Goal: Task Accomplishment & Management: Complete application form

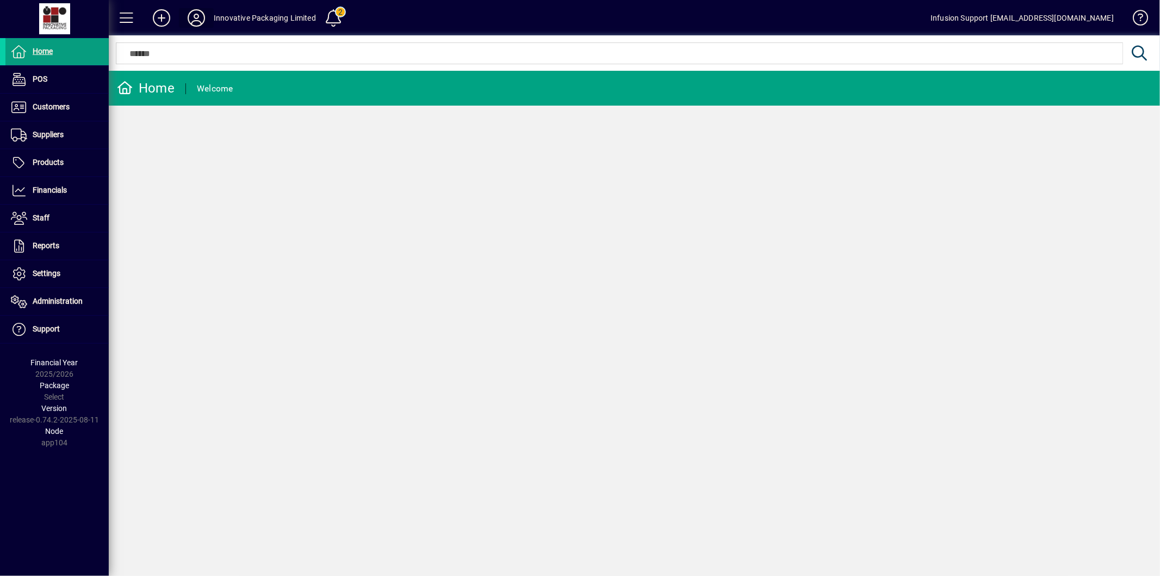
click at [197, 23] on icon at bounding box center [197, 17] width 22 height 17
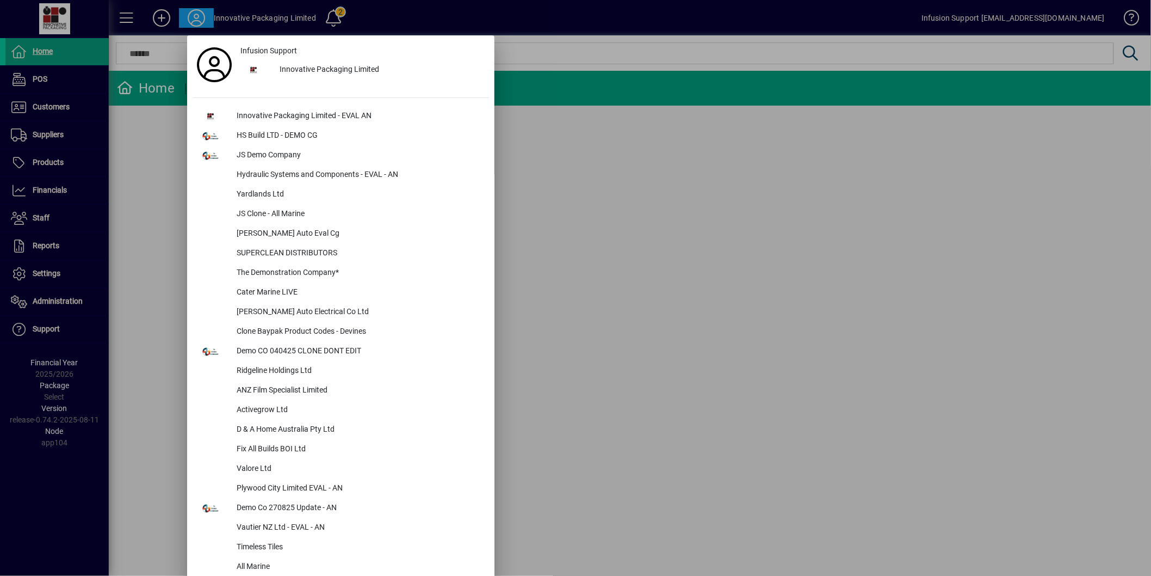
click at [644, 210] on div at bounding box center [575, 288] width 1151 height 576
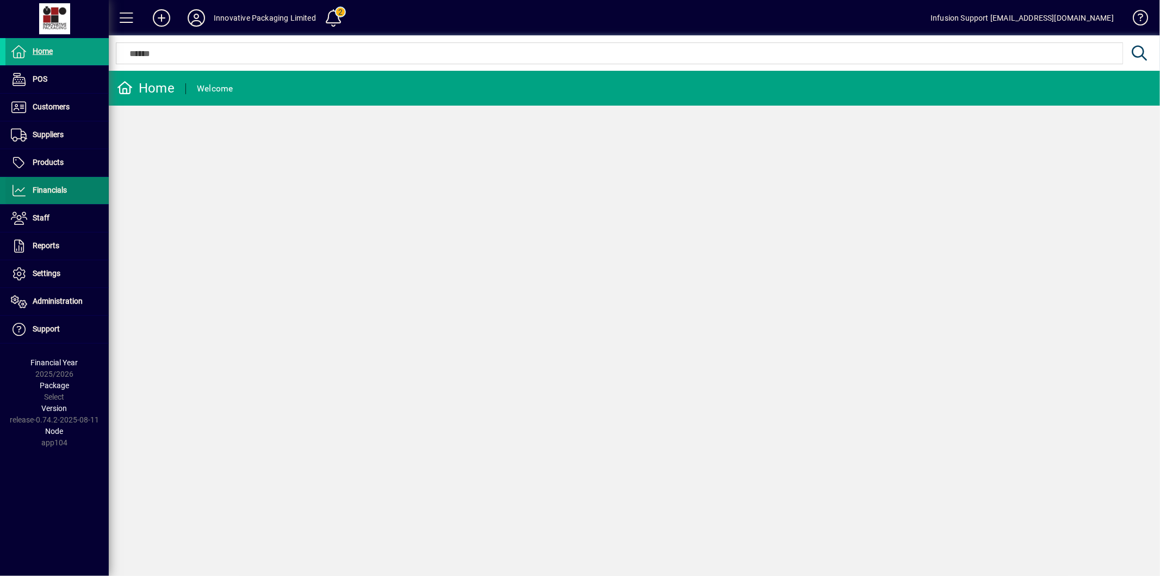
click at [64, 184] on span "Financials" at bounding box center [35, 190] width 61 height 13
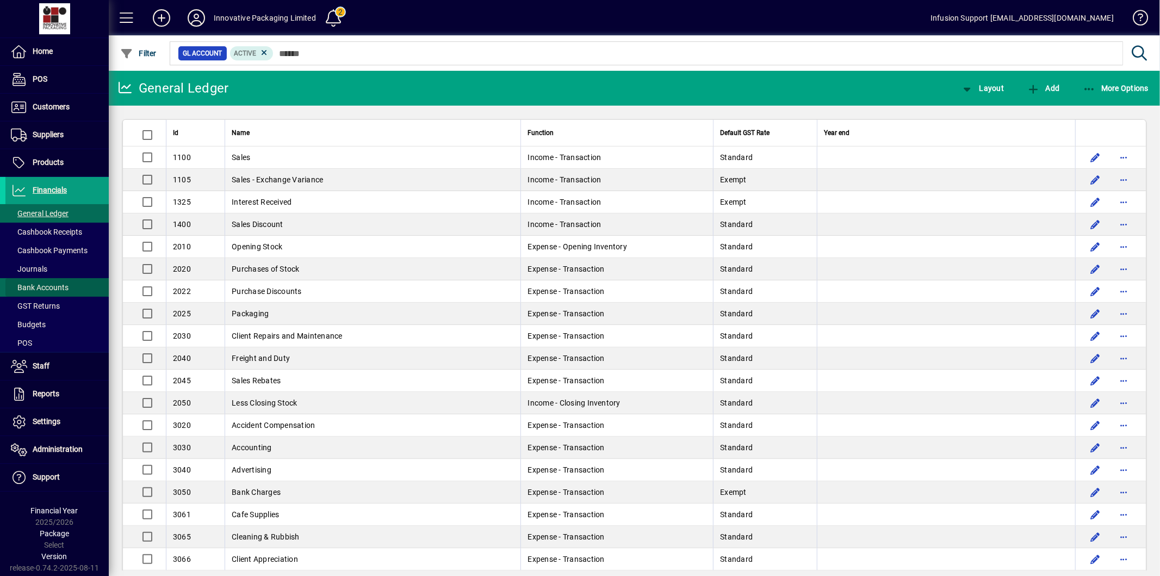
click at [63, 290] on span "Bank Accounts" at bounding box center [40, 287] width 58 height 9
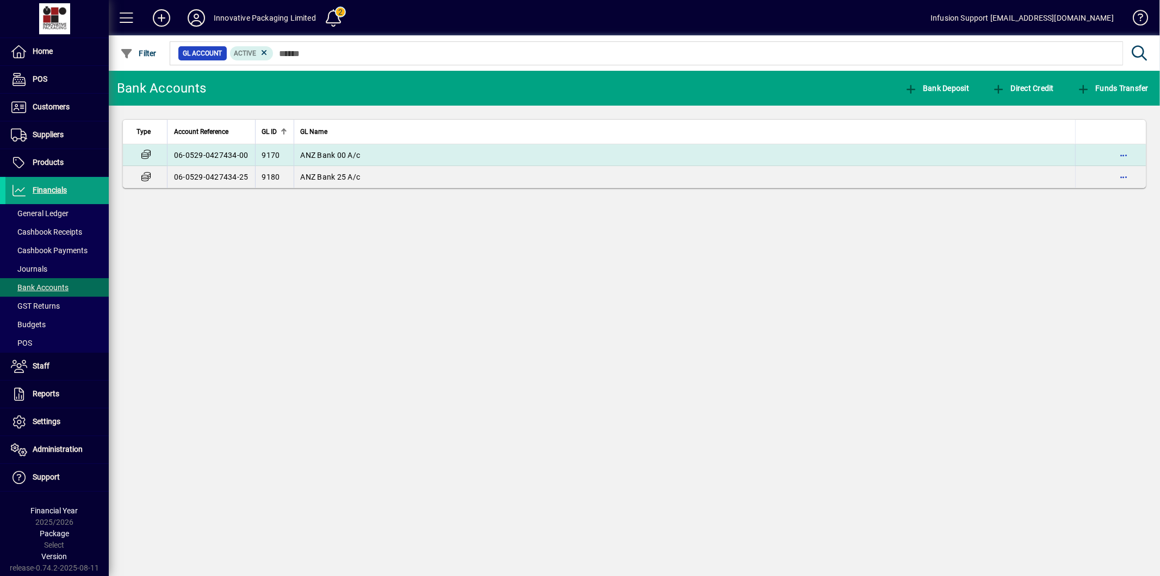
click at [210, 150] on td "06-0529-0427434-00" at bounding box center [211, 155] width 88 height 22
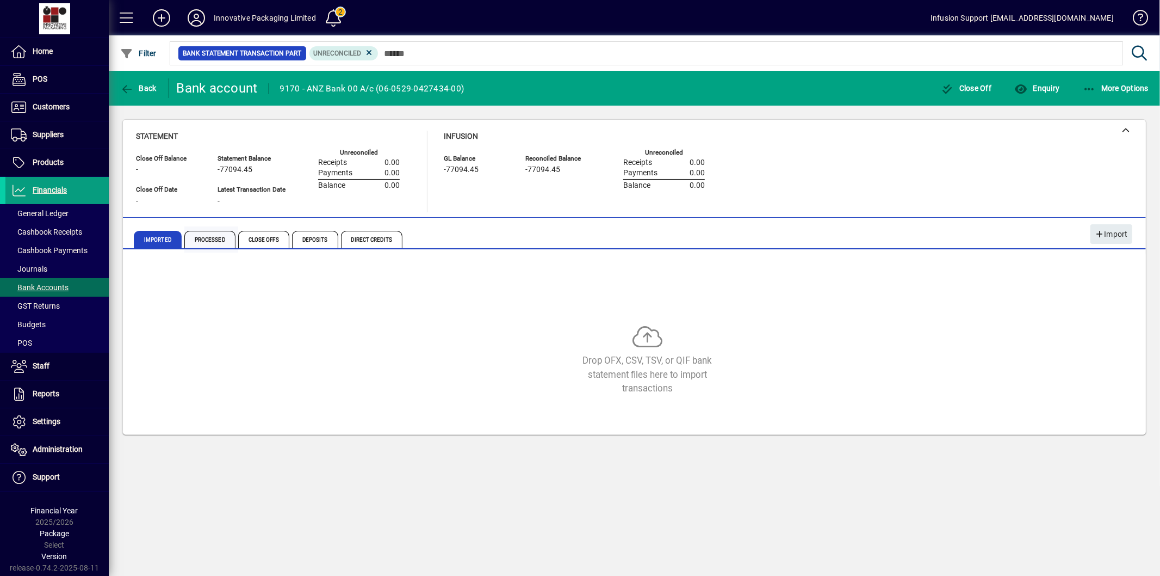
click at [211, 241] on span "Processed" at bounding box center [209, 239] width 51 height 17
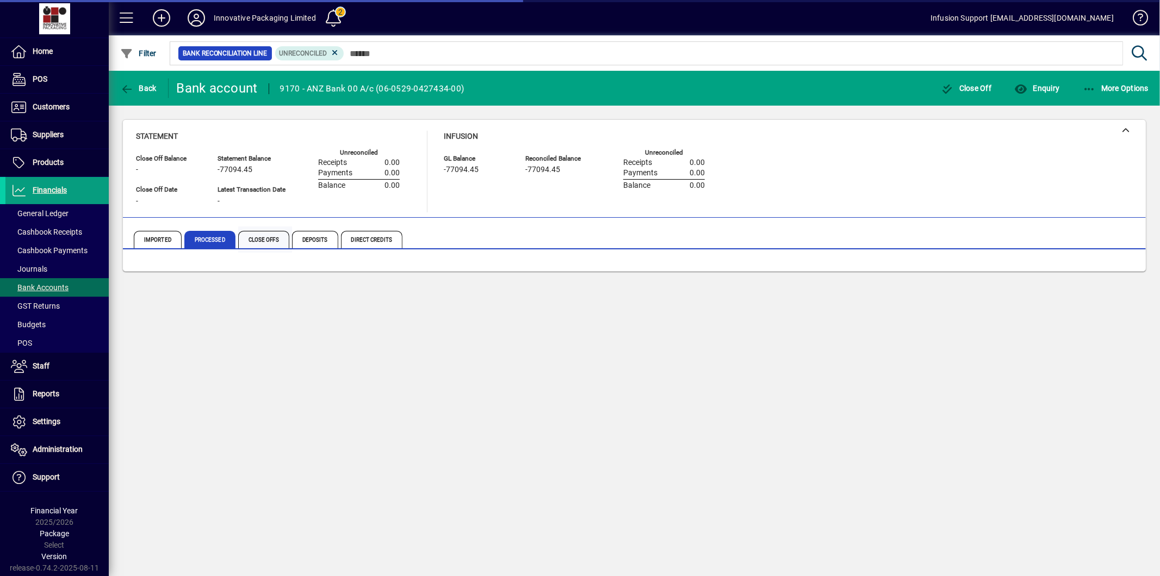
click at [251, 240] on span "Close Offs" at bounding box center [263, 239] width 51 height 17
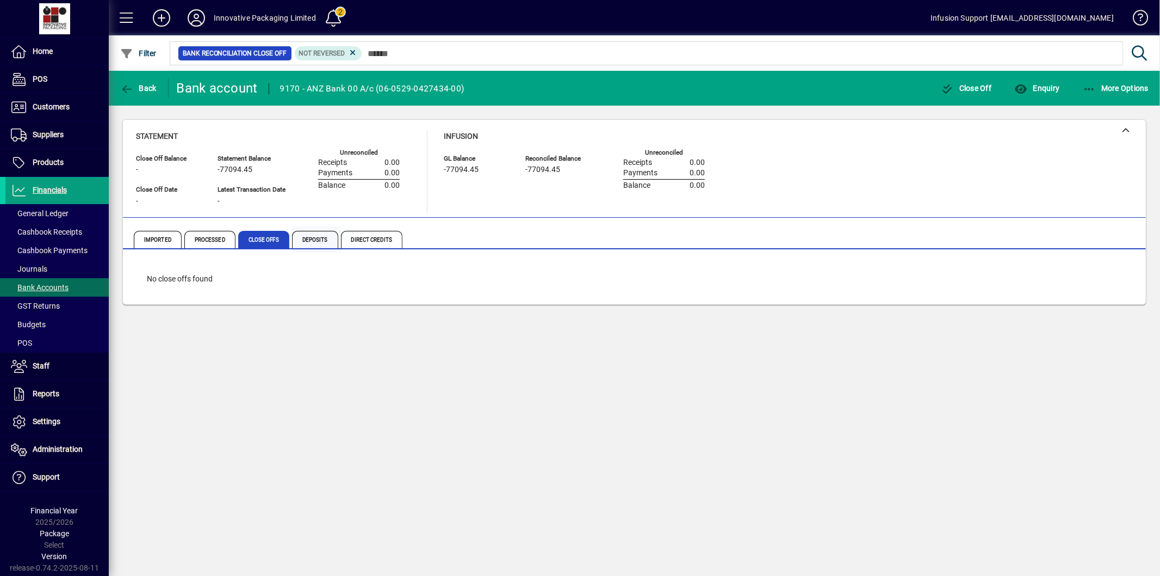
click at [318, 236] on span "Deposits" at bounding box center [315, 239] width 46 height 17
click at [355, 236] on span "Direct Credits" at bounding box center [371, 239] width 61 height 17
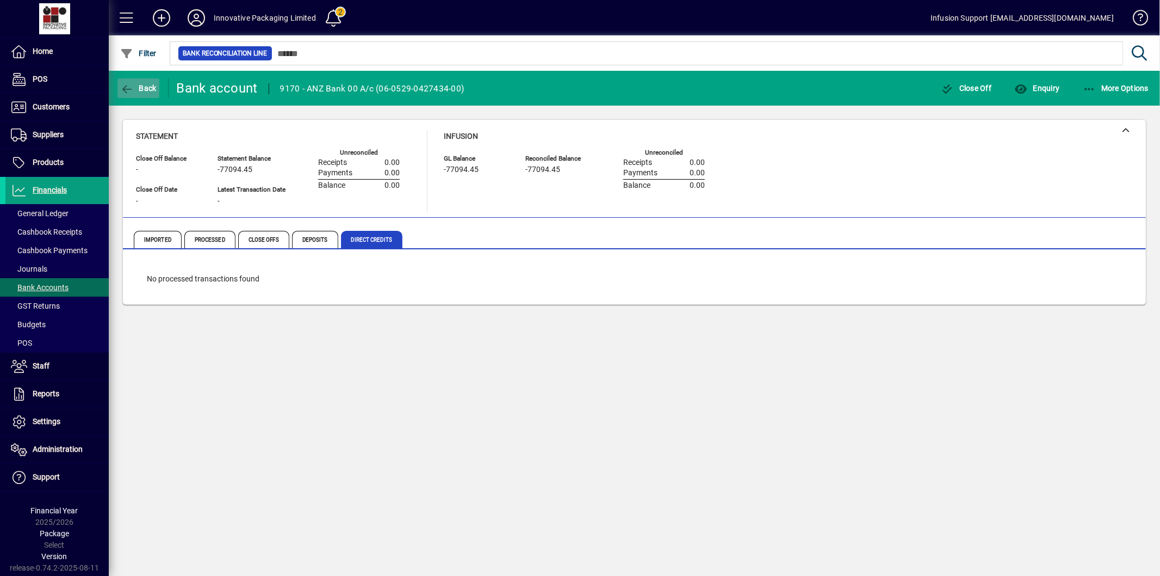
click at [135, 87] on span "Back" at bounding box center [138, 88] width 36 height 9
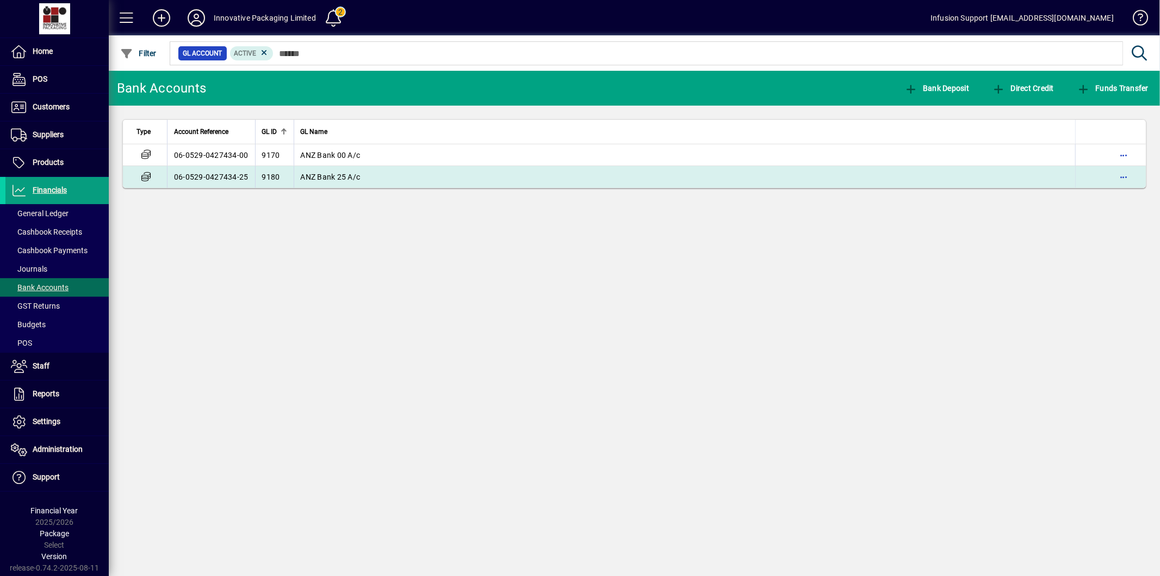
click at [217, 178] on td "06-0529-0427434-25" at bounding box center [211, 177] width 88 height 22
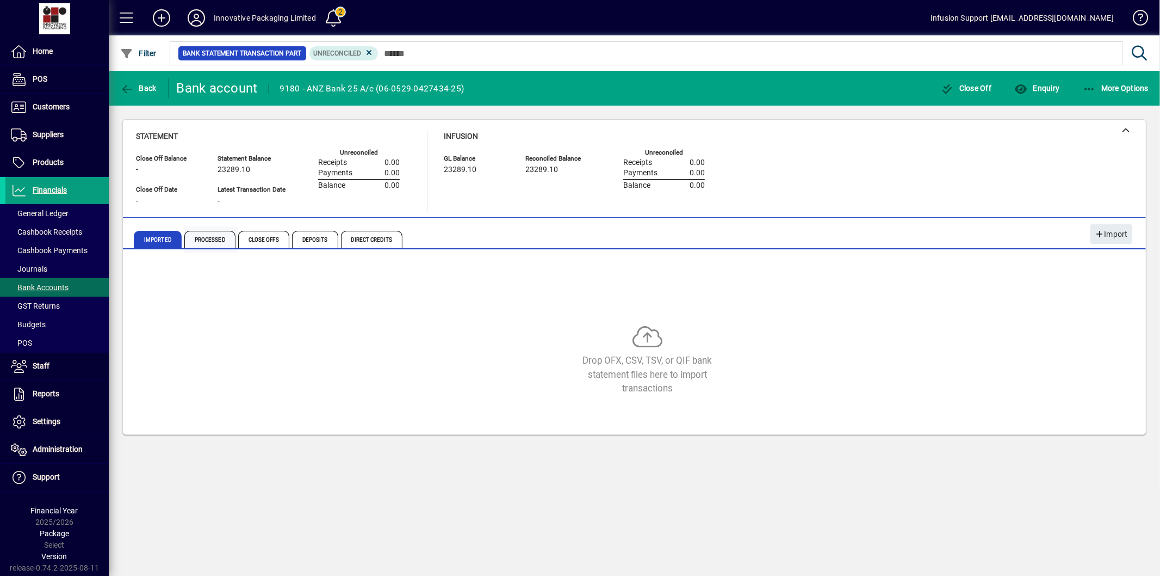
click at [193, 239] on span "Processed" at bounding box center [209, 239] width 51 height 17
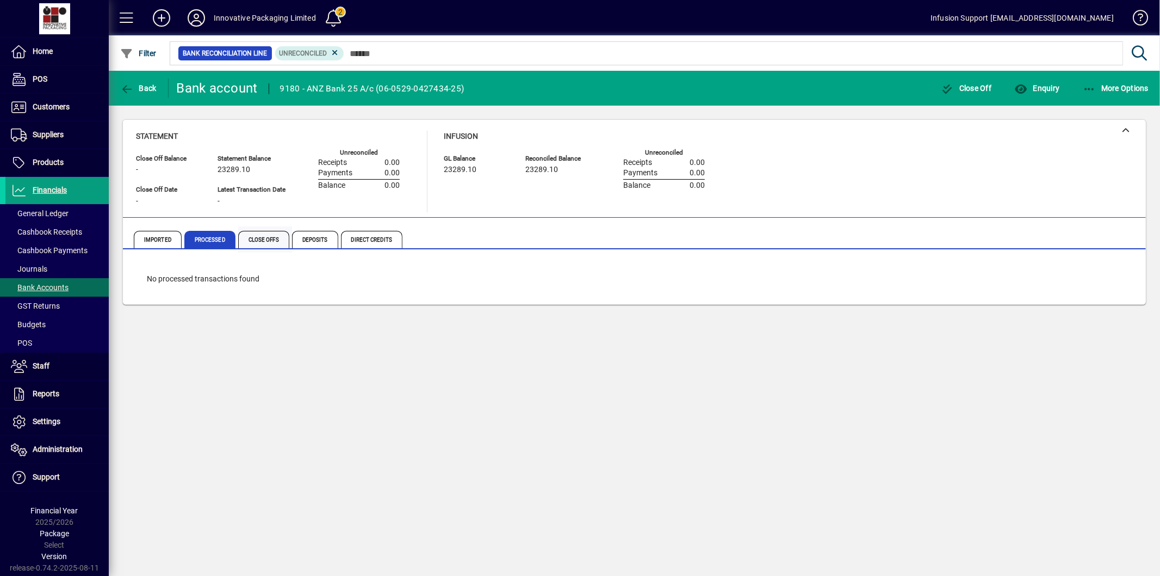
click at [256, 240] on span "Close Offs" at bounding box center [263, 239] width 51 height 17
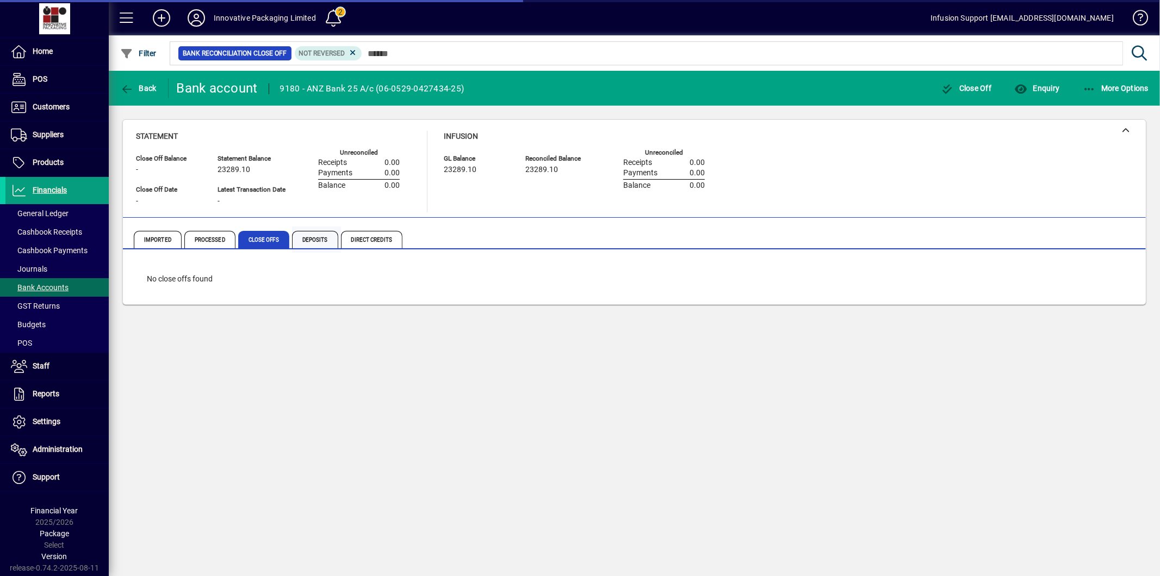
click at [316, 242] on span "Deposits" at bounding box center [315, 239] width 46 height 17
click at [369, 236] on span "Direct Credits" at bounding box center [371, 239] width 61 height 17
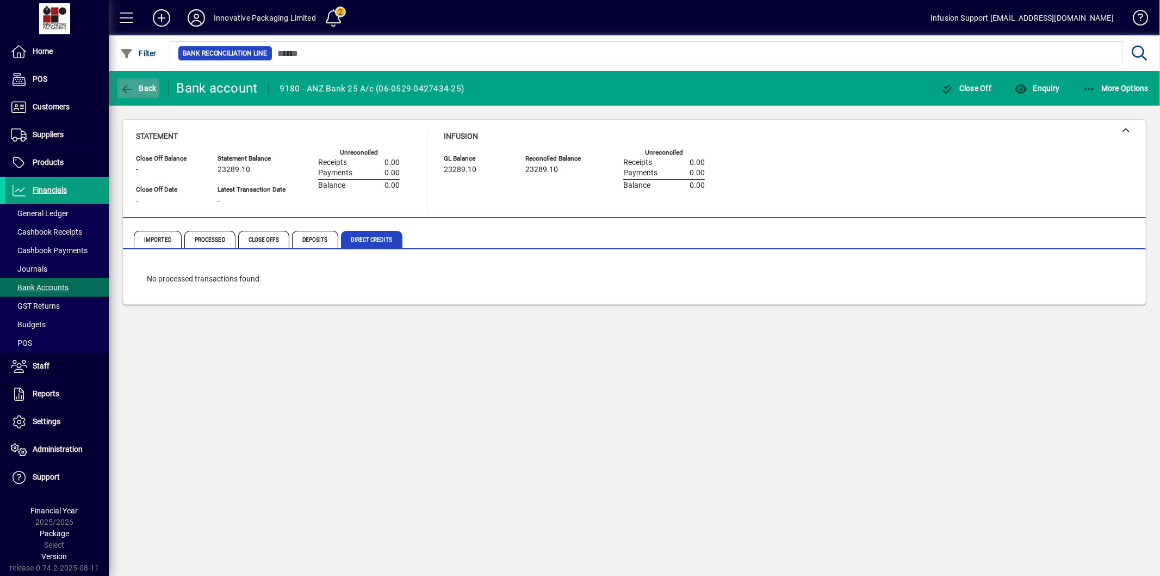
click at [141, 88] on span "Back" at bounding box center [138, 88] width 36 height 9
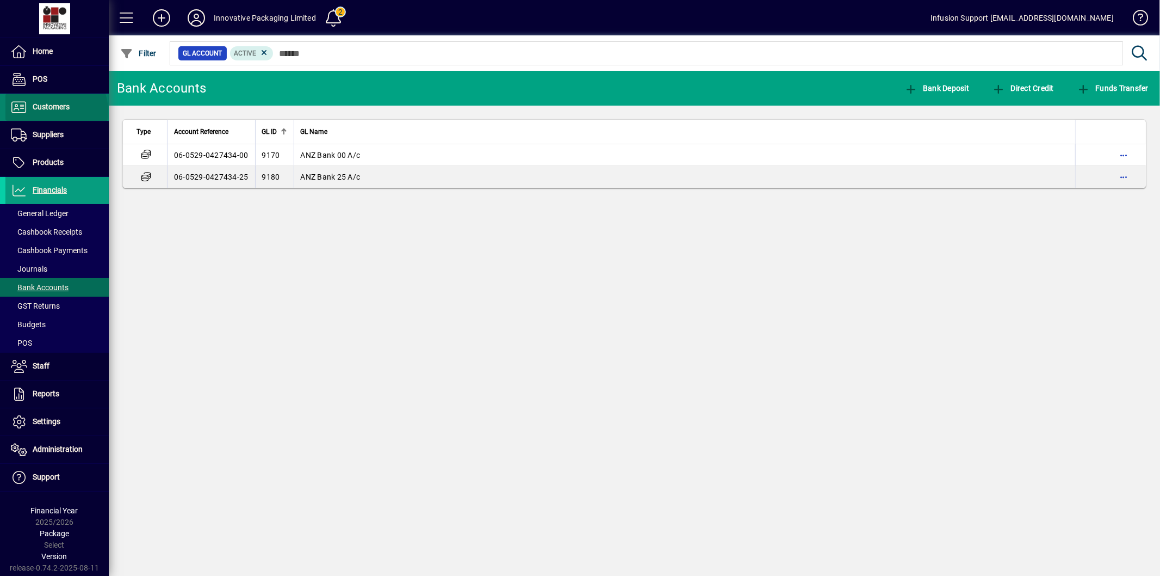
click at [55, 111] on span "Customers" at bounding box center [37, 107] width 64 height 13
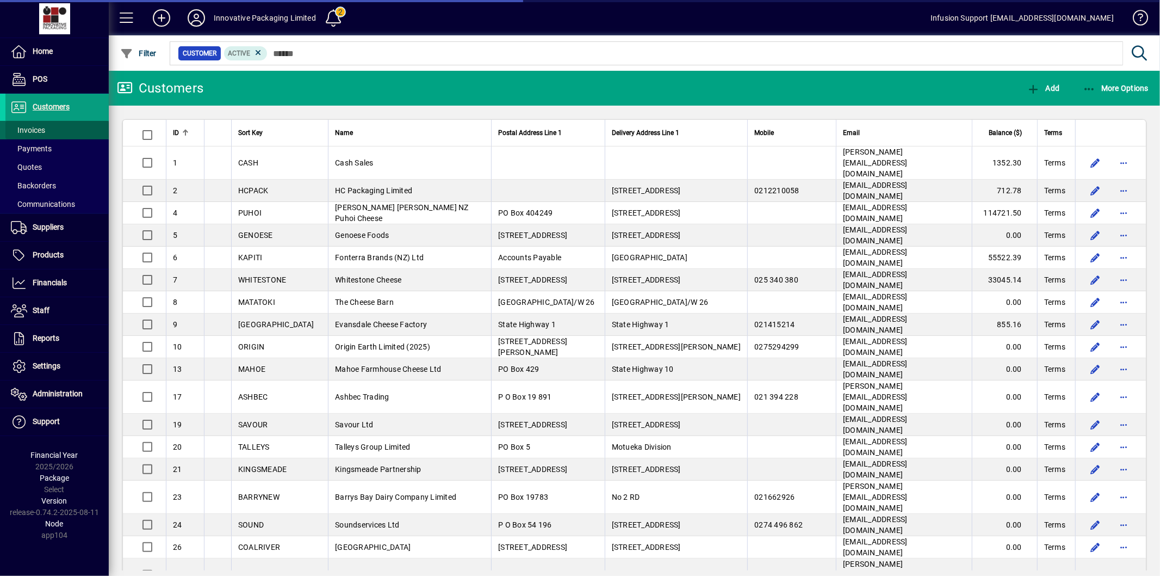
click at [49, 129] on span at bounding box center [56, 130] width 103 height 26
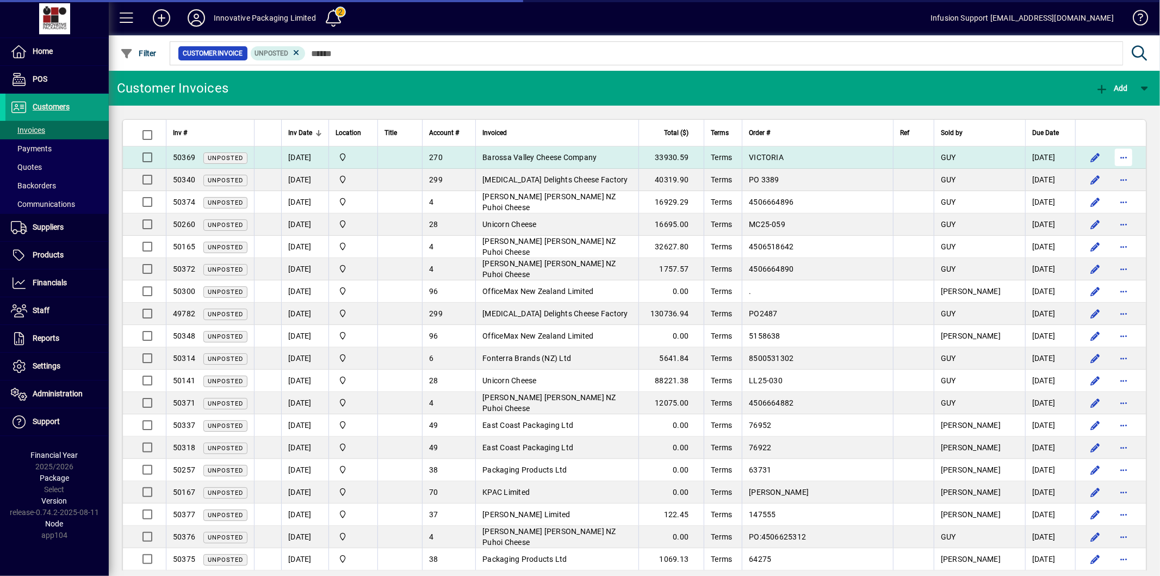
click at [1114, 157] on span "button" at bounding box center [1124, 157] width 26 height 26
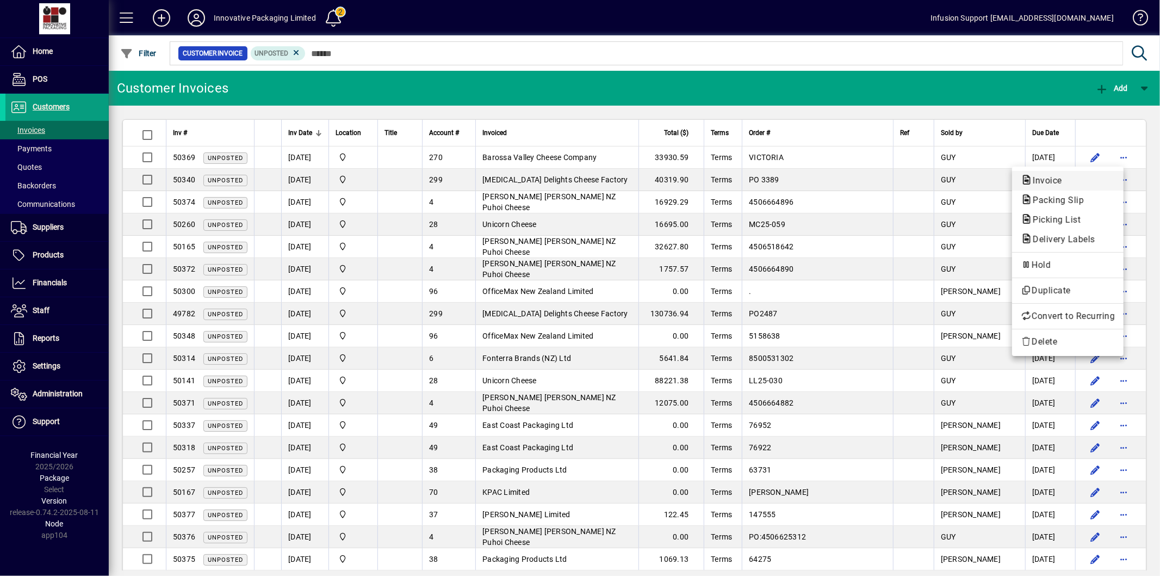
click at [1044, 182] on span "Invoice" at bounding box center [1044, 180] width 47 height 10
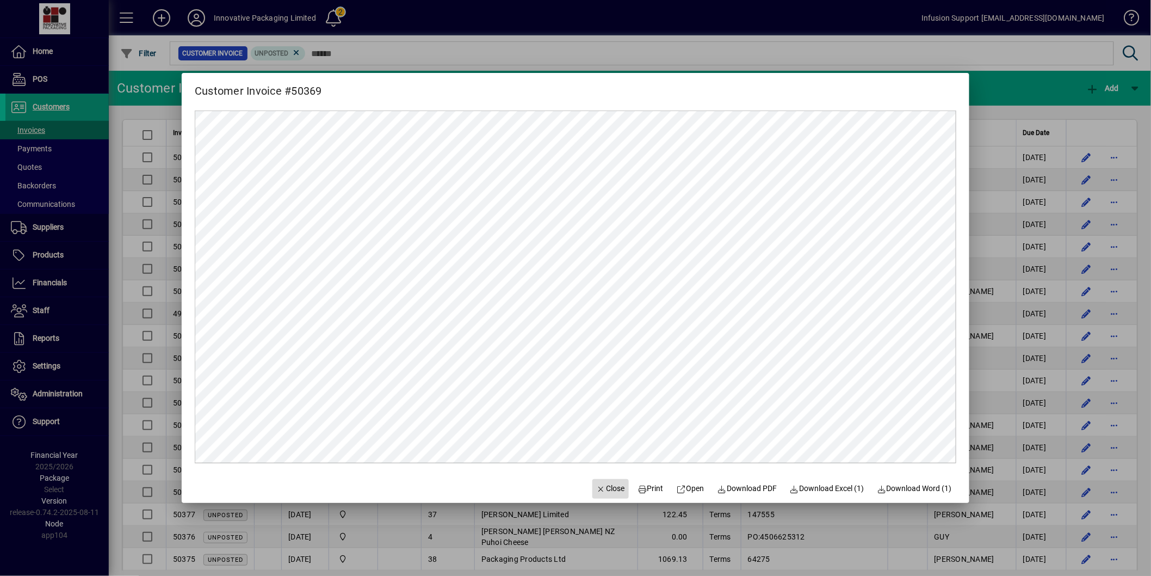
click at [597, 482] on span "button" at bounding box center [610, 488] width 37 height 26
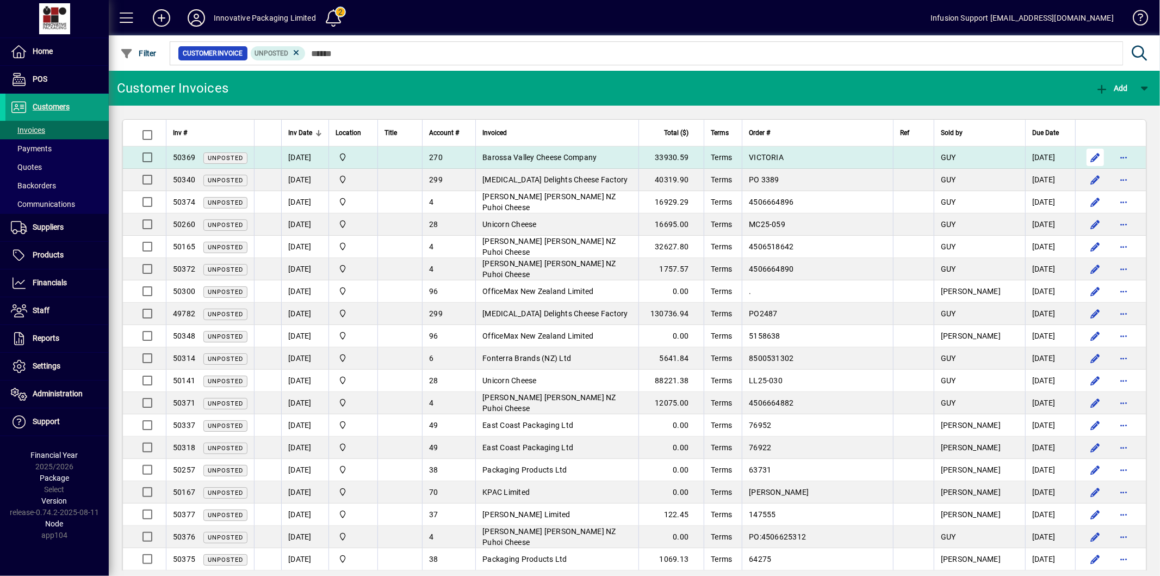
click at [1084, 152] on span "button" at bounding box center [1096, 157] width 26 height 26
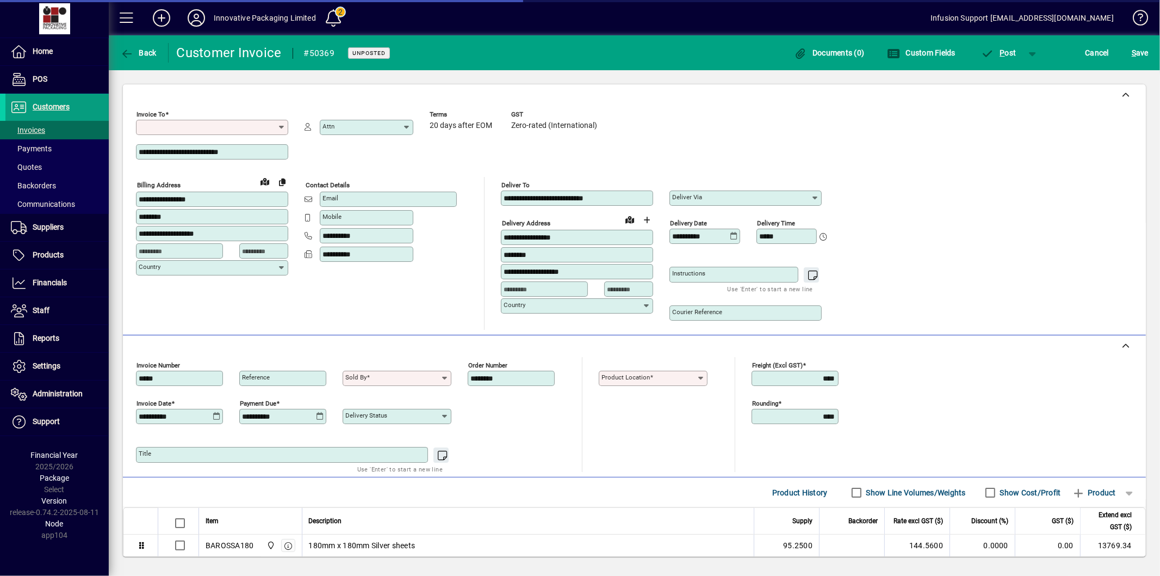
type input "**********"
type input "*********"
type input "**********"
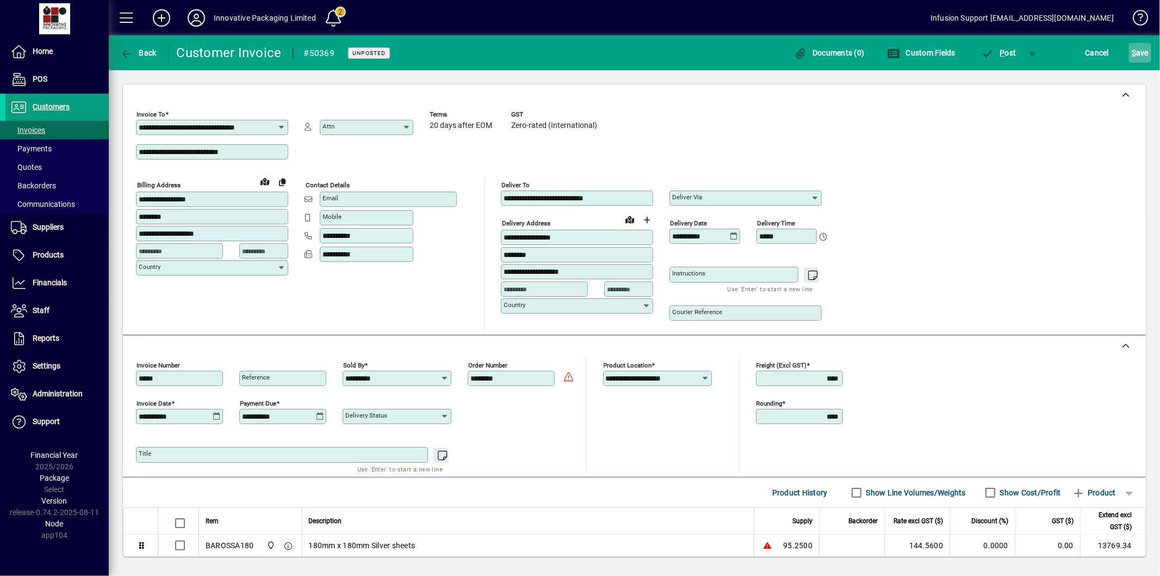
click at [1143, 55] on span "S ave" at bounding box center [1140, 52] width 17 height 17
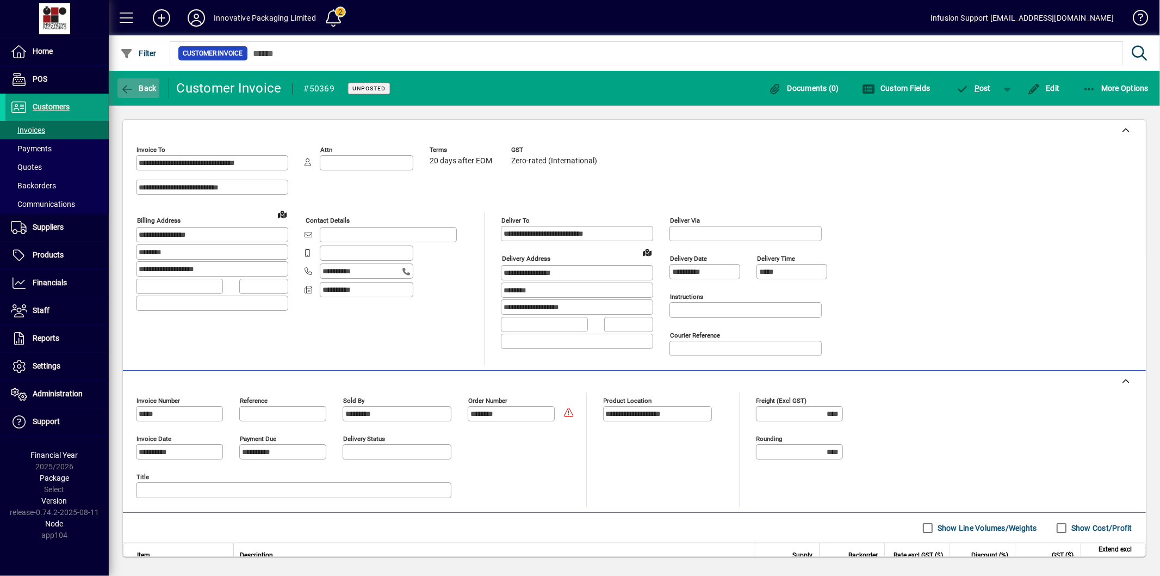
click at [126, 96] on span "button" at bounding box center [139, 88] width 42 height 26
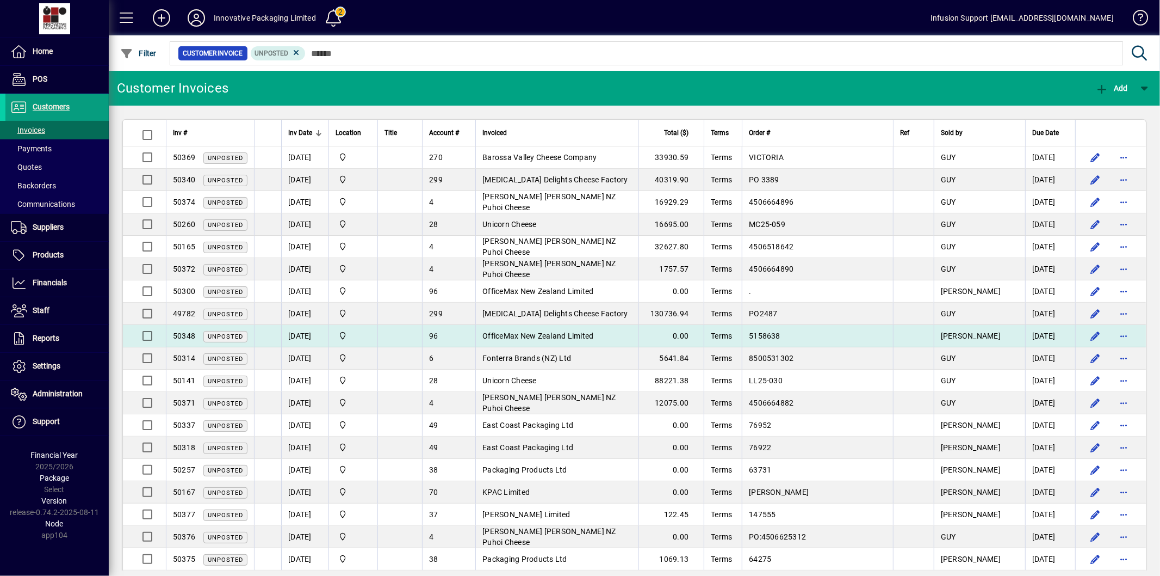
click at [256, 339] on td at bounding box center [267, 336] width 27 height 22
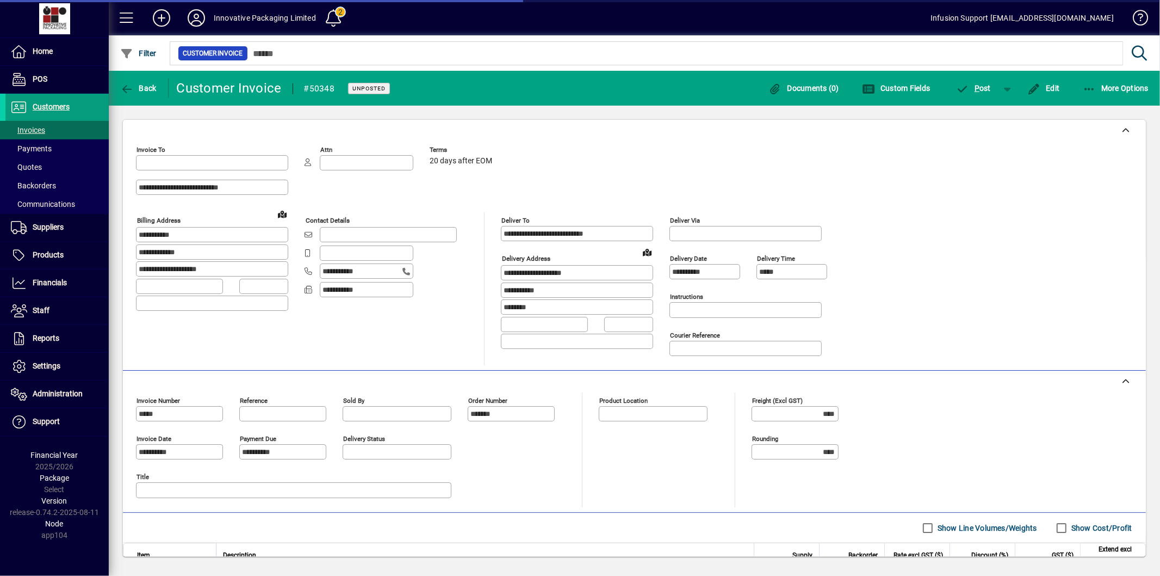
type input "**********"
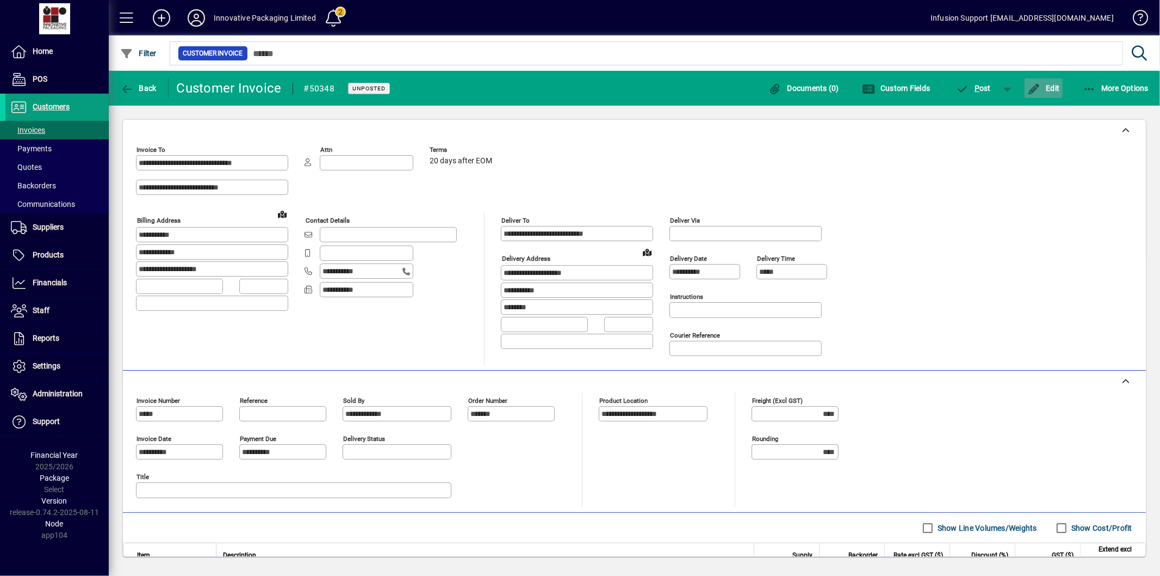
click at [1046, 92] on span "button" at bounding box center [1044, 88] width 38 height 26
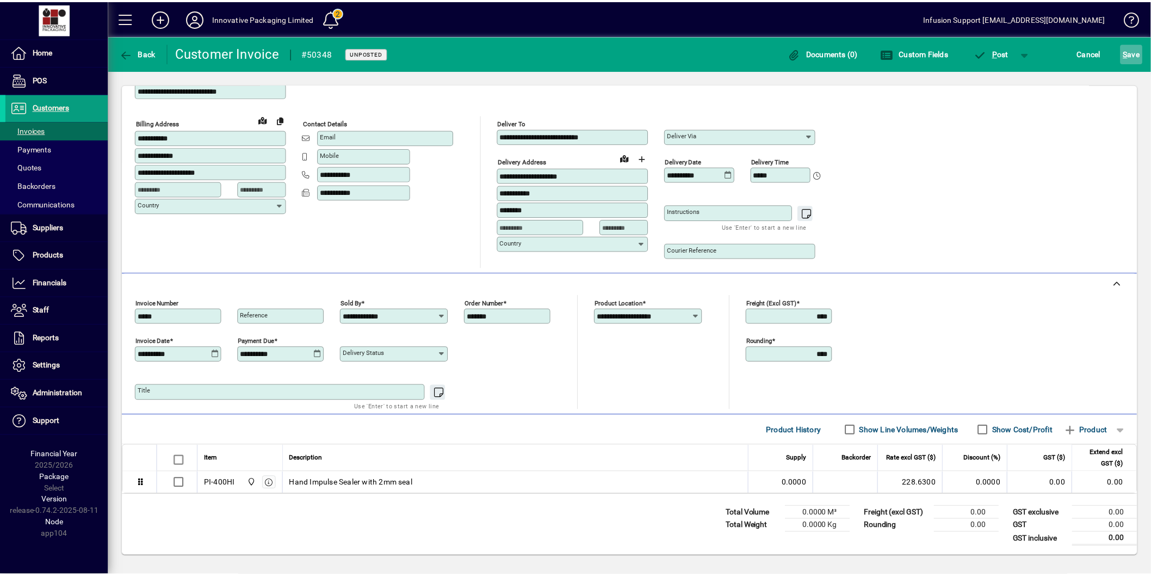
scroll to position [66, 0]
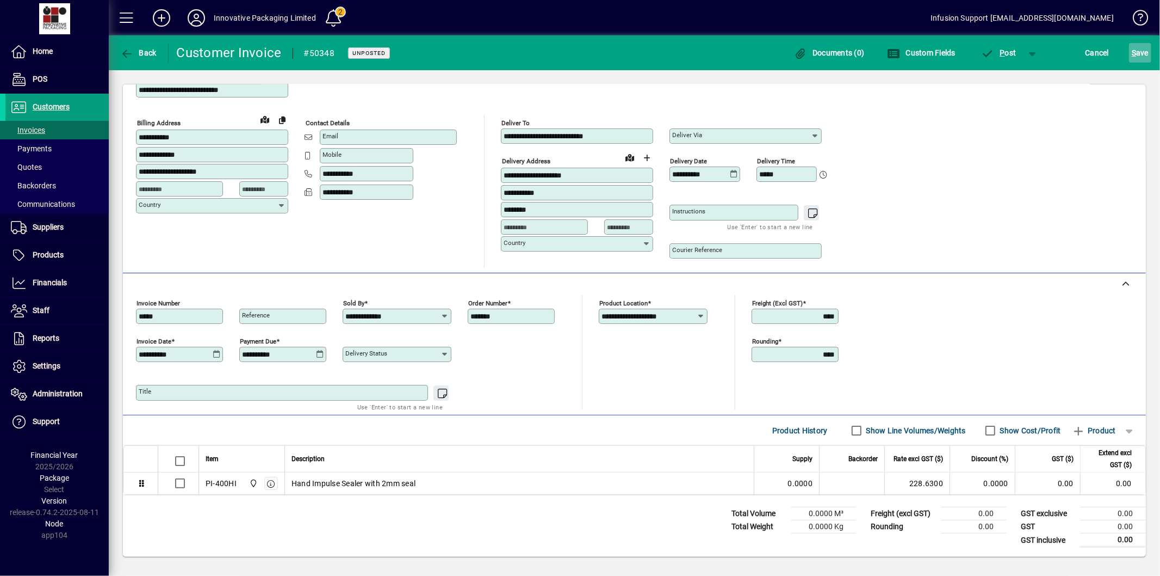
click at [1132, 47] on button "S ave" at bounding box center [1140, 53] width 22 height 20
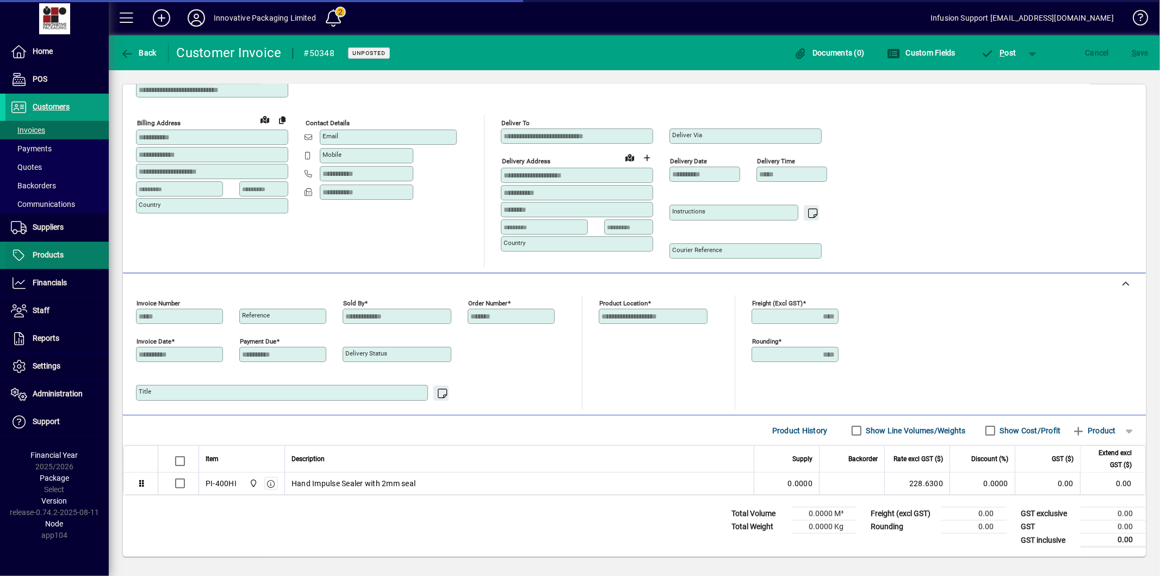
click at [55, 263] on span at bounding box center [56, 255] width 103 height 26
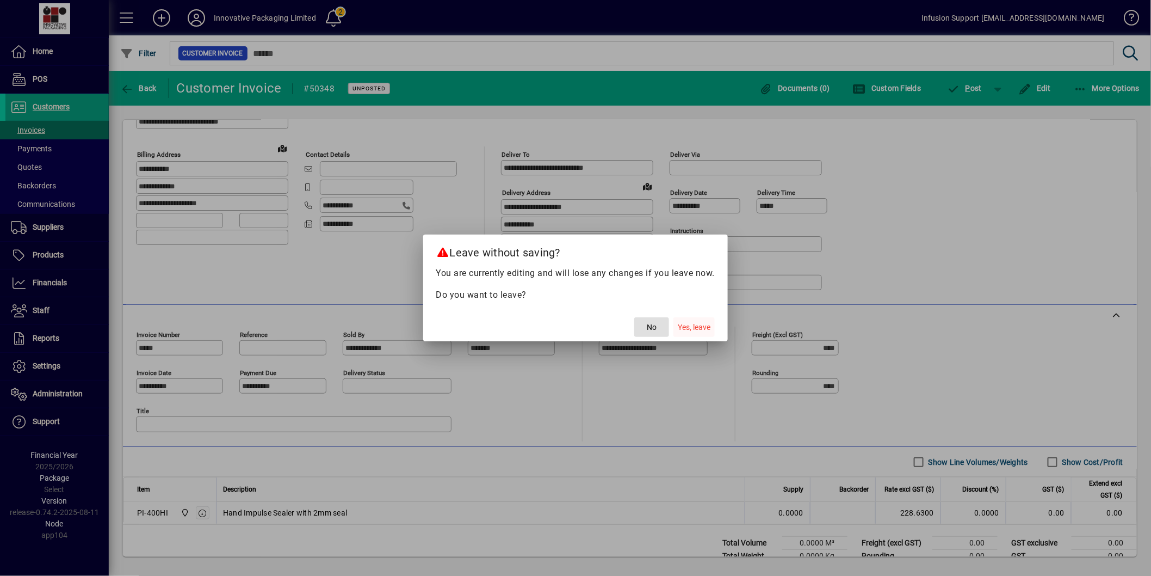
click at [682, 325] on span "Yes, leave" at bounding box center [694, 327] width 33 height 11
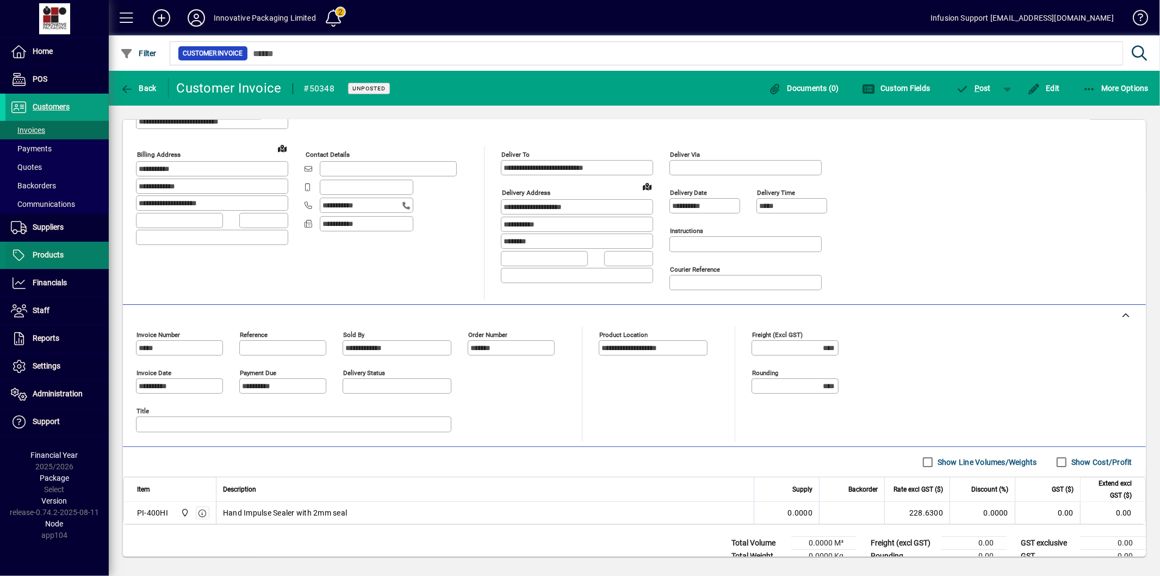
click at [68, 259] on span at bounding box center [56, 255] width 103 height 26
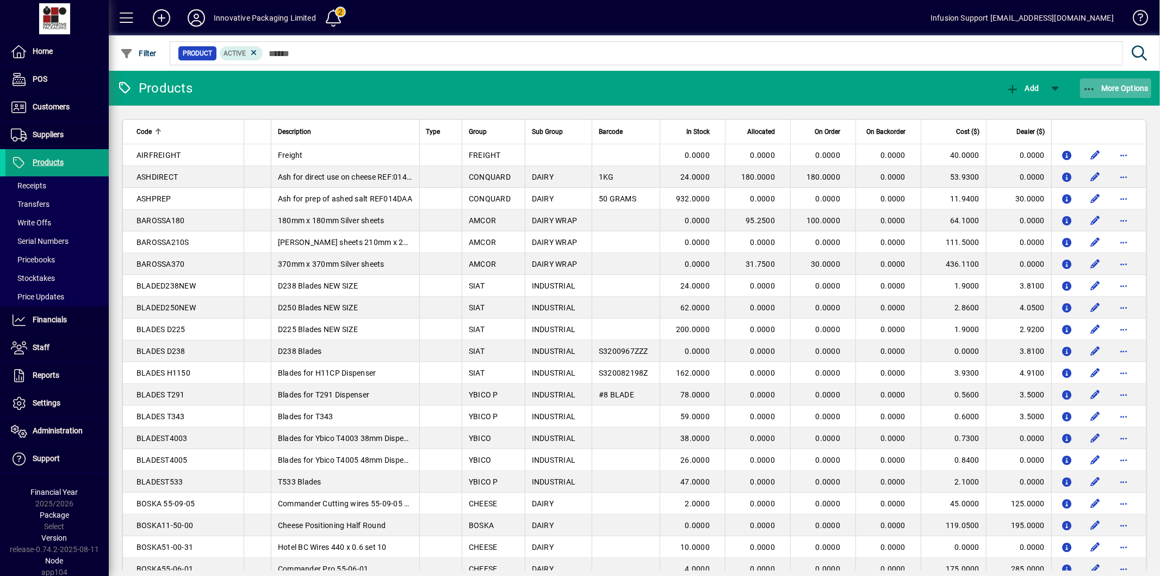
click at [1112, 85] on span "More Options" at bounding box center [1116, 88] width 66 height 9
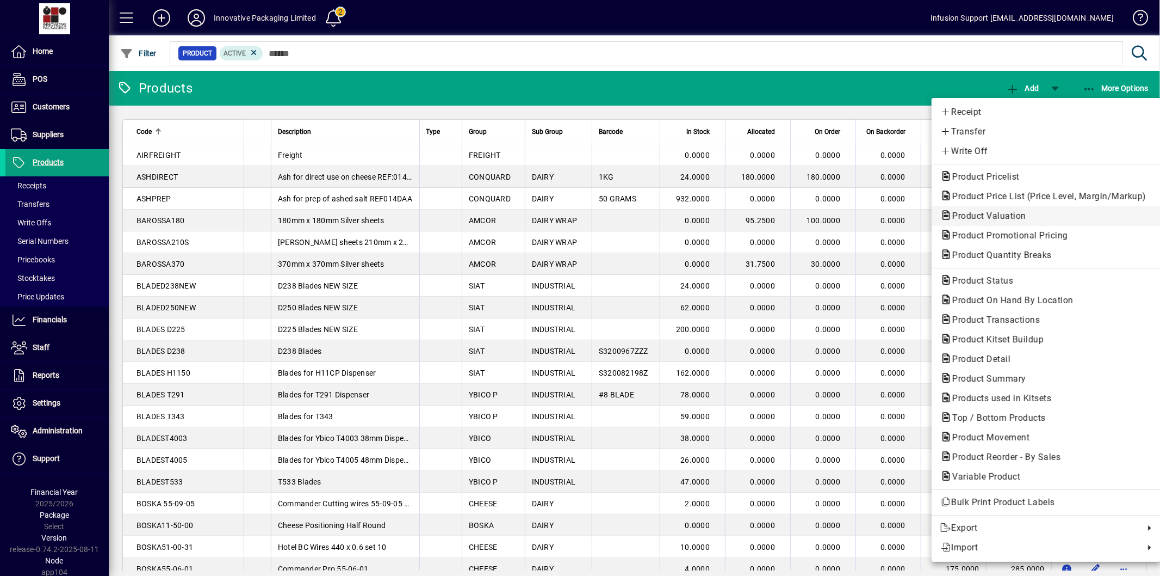
click at [999, 214] on span "Product Valuation" at bounding box center [986, 216] width 91 height 10
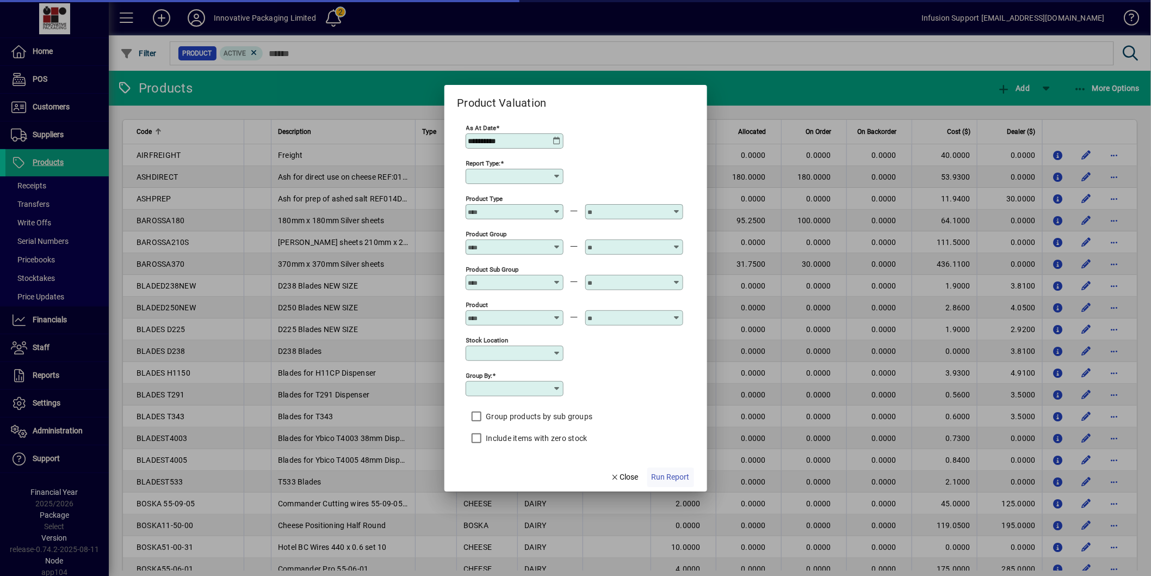
type input "******"
type input "**********"
click at [677, 479] on span "Run Report" at bounding box center [671, 476] width 38 height 11
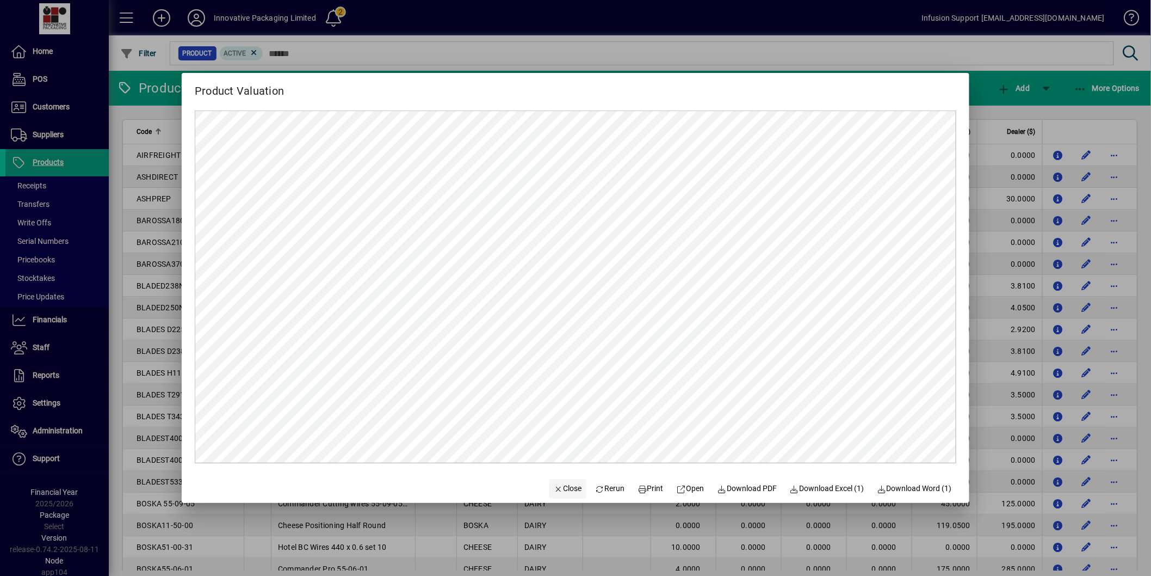
click at [563, 489] on span "Close" at bounding box center [568, 488] width 28 height 11
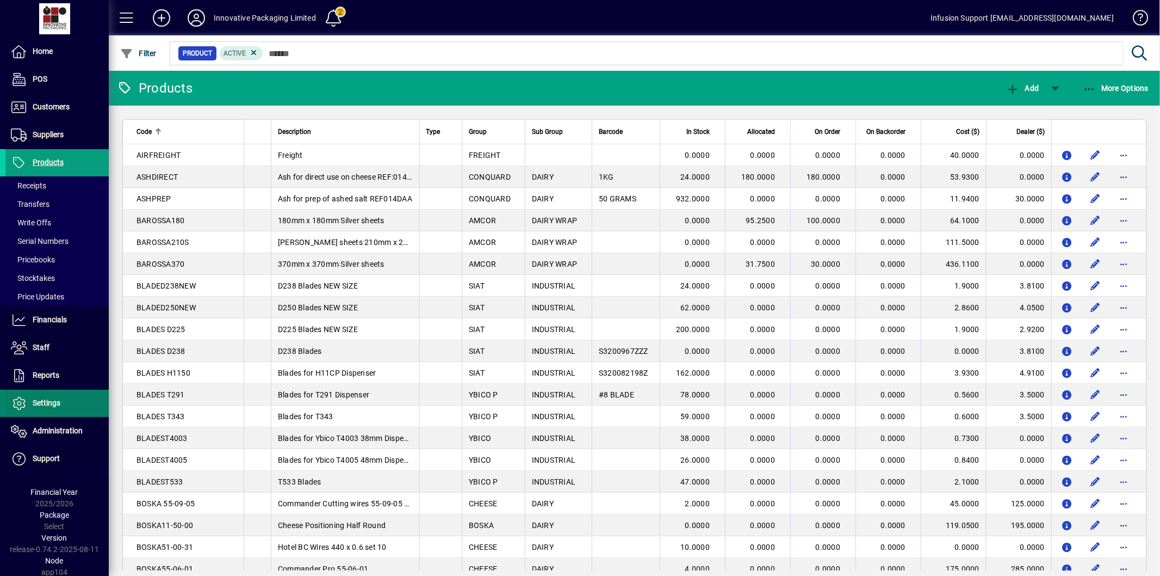
click at [58, 406] on span "Settings" at bounding box center [47, 402] width 28 height 9
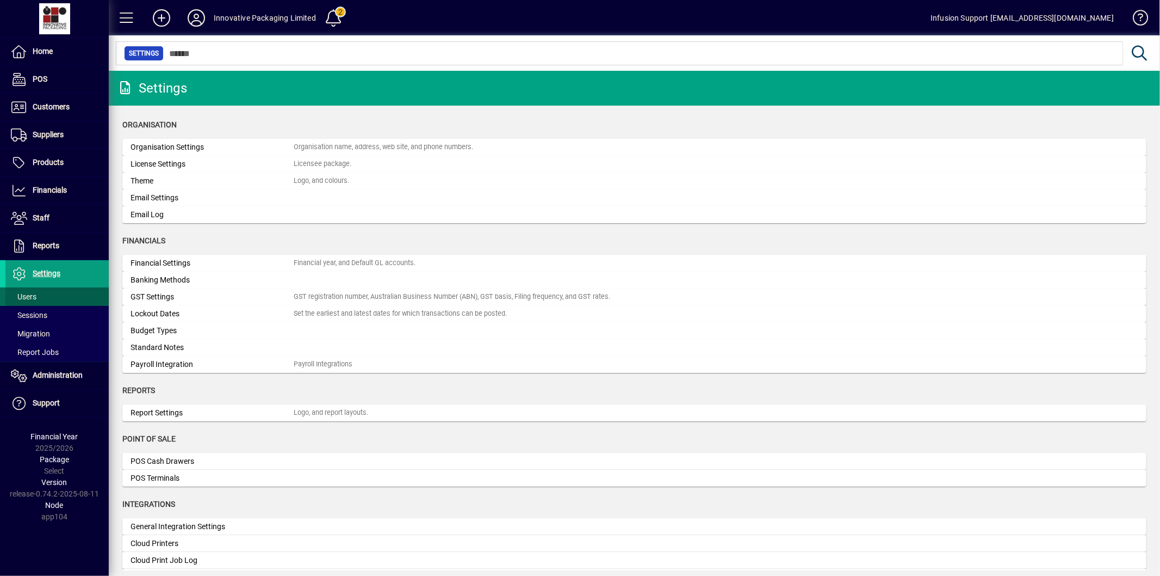
click at [40, 295] on span at bounding box center [56, 296] width 103 height 26
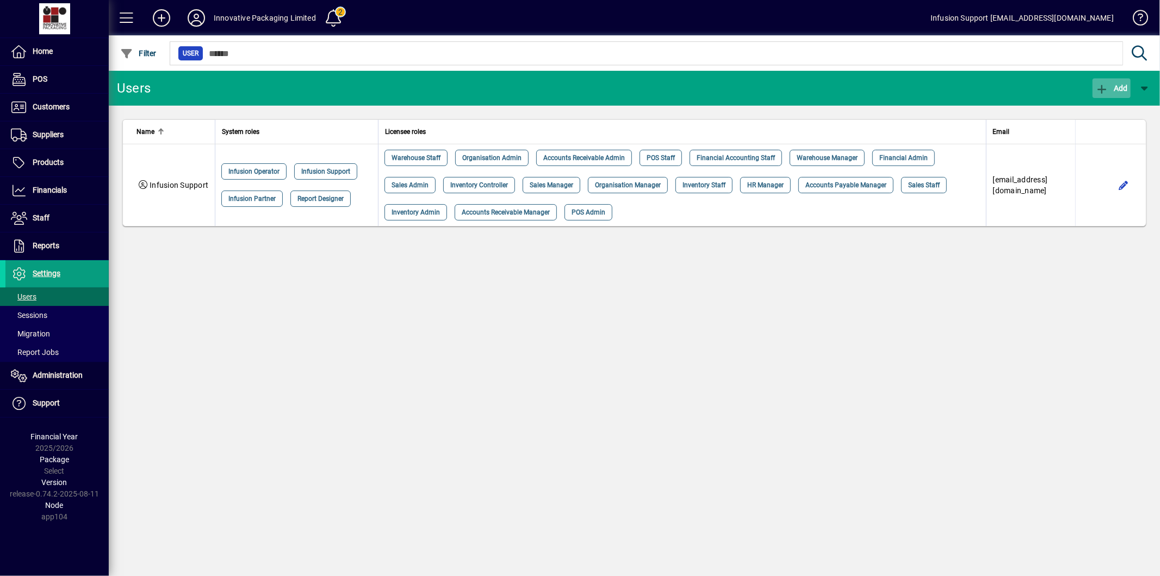
click at [1102, 84] on icon "button" at bounding box center [1103, 89] width 14 height 11
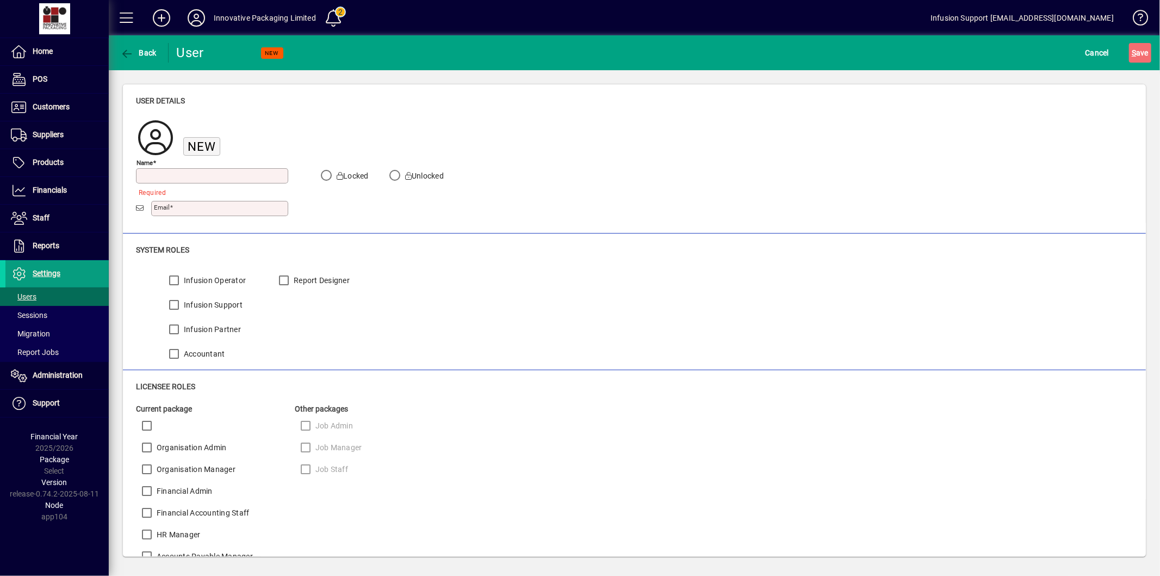
click at [160, 172] on input "Name" at bounding box center [213, 175] width 149 height 9
type input "**********"
click at [220, 205] on input "Email" at bounding box center [221, 208] width 134 height 9
type input "**********"
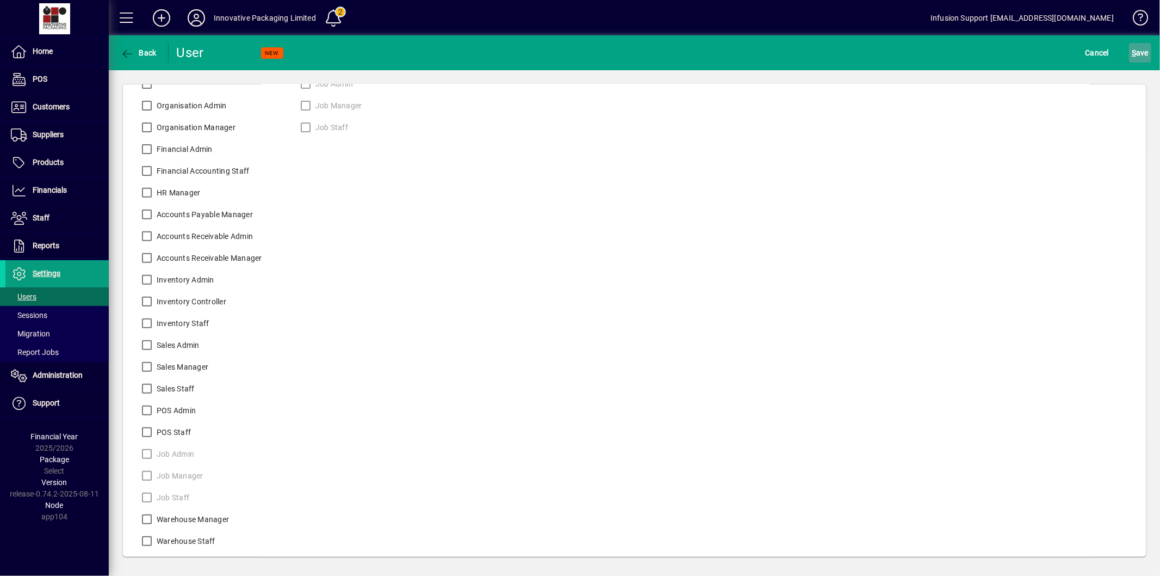
click at [1145, 58] on span "S ave" at bounding box center [1140, 52] width 17 height 17
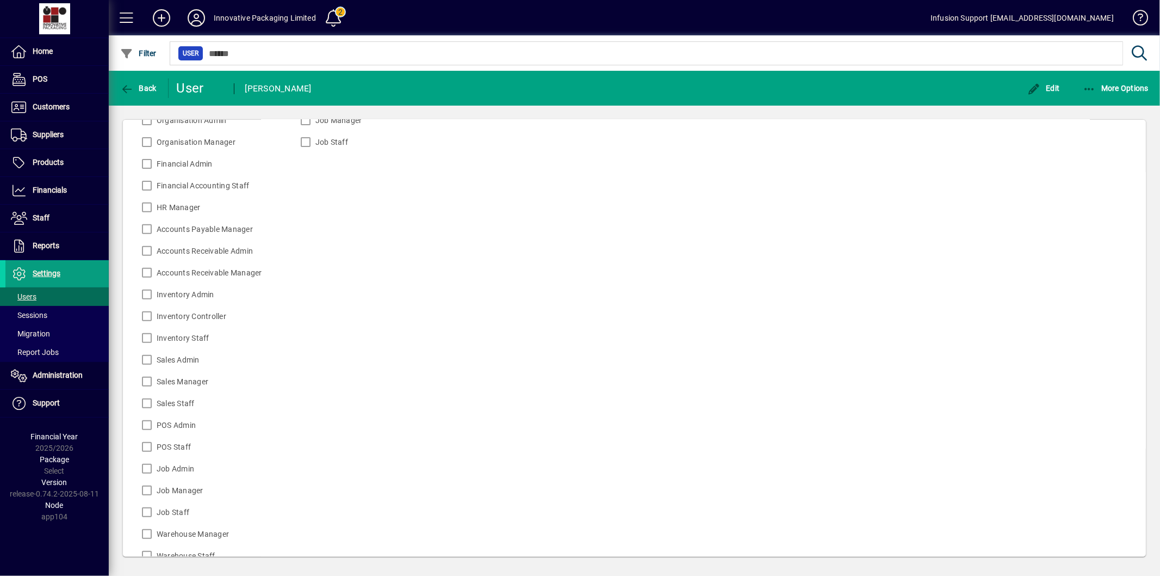
scroll to position [378, 0]
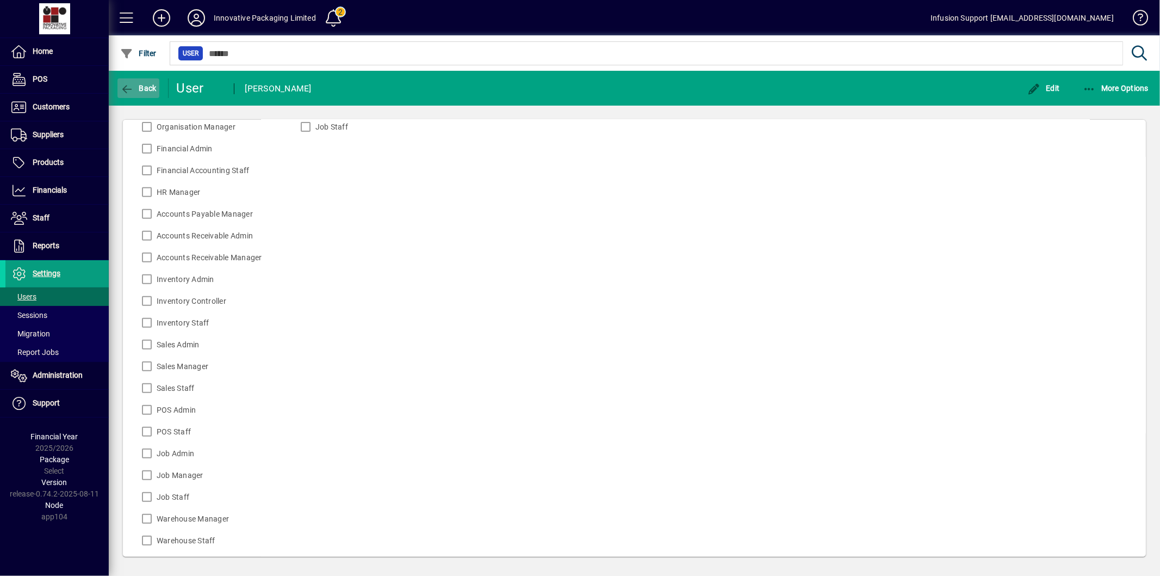
click at [128, 84] on icon "button" at bounding box center [127, 89] width 14 height 11
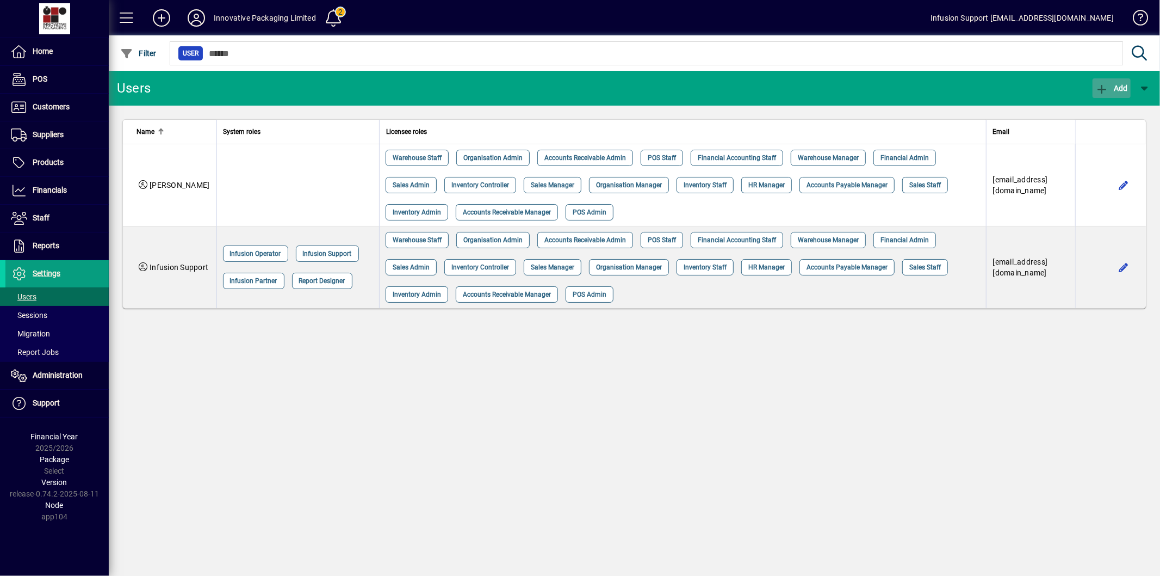
click at [1102, 84] on icon "button" at bounding box center [1103, 89] width 14 height 11
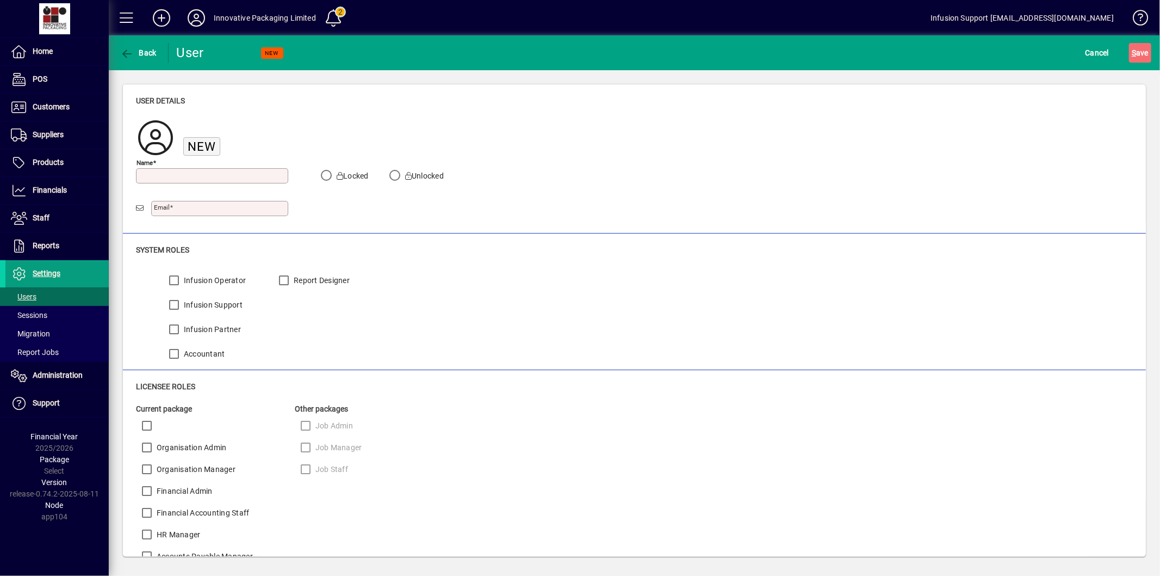
click at [238, 174] on input "Name" at bounding box center [213, 175] width 149 height 9
type input "*****"
click at [222, 211] on input "Email" at bounding box center [221, 208] width 134 height 9
type input "**********"
click at [1140, 55] on span "S ave" at bounding box center [1140, 52] width 17 height 17
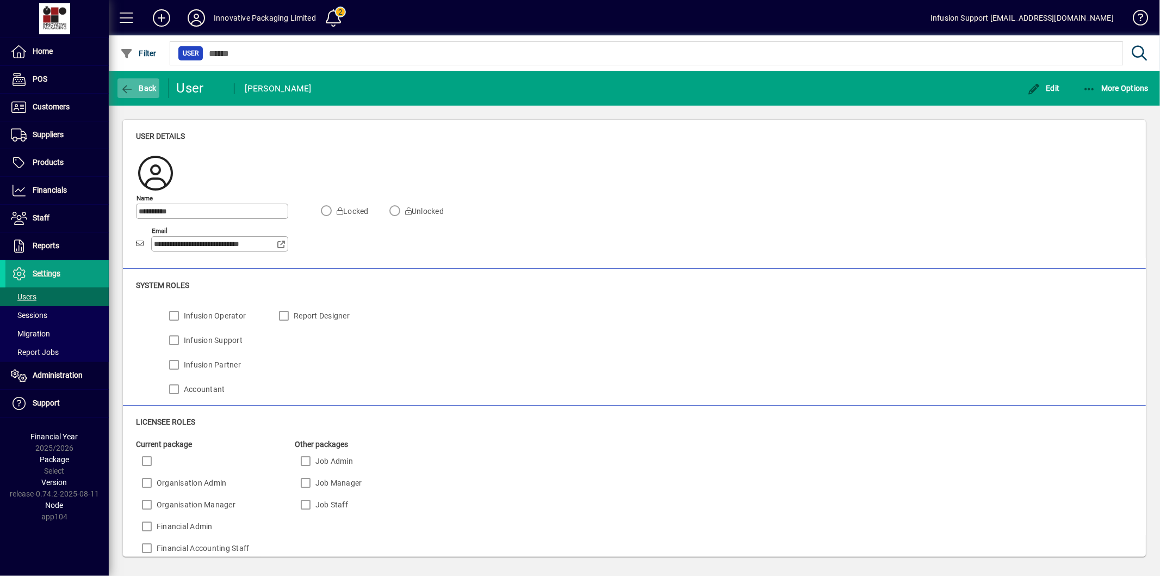
click at [144, 84] on span "Back" at bounding box center [138, 88] width 36 height 9
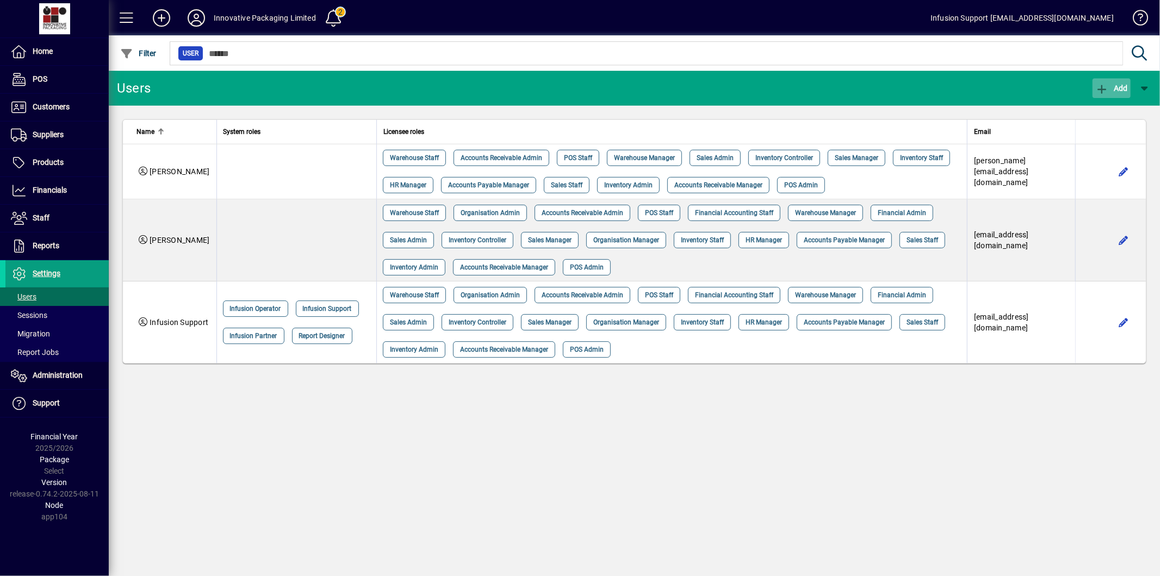
click at [1107, 86] on icon "button" at bounding box center [1103, 89] width 14 height 11
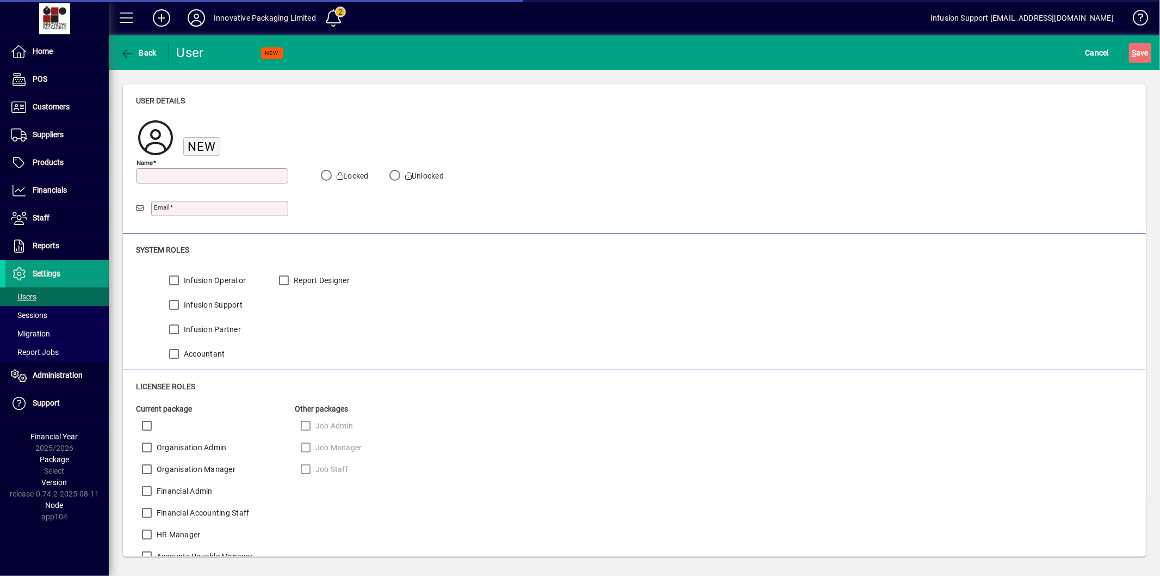
click at [192, 18] on icon at bounding box center [197, 17] width 22 height 17
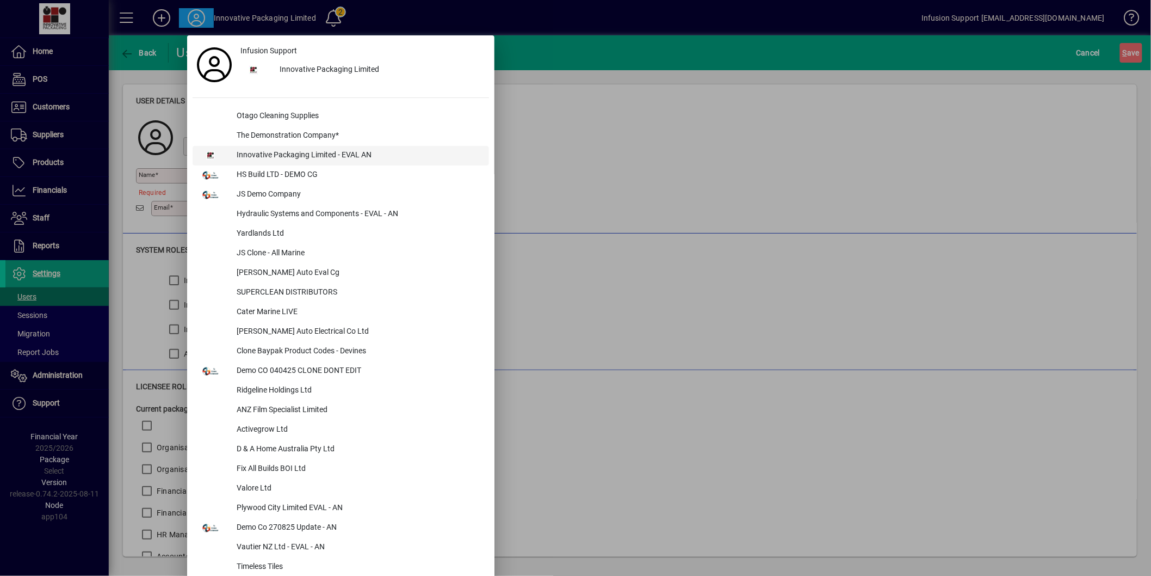
click at [290, 147] on div "Innovative Packaging Limited - EVAL AN" at bounding box center [358, 156] width 261 height 20
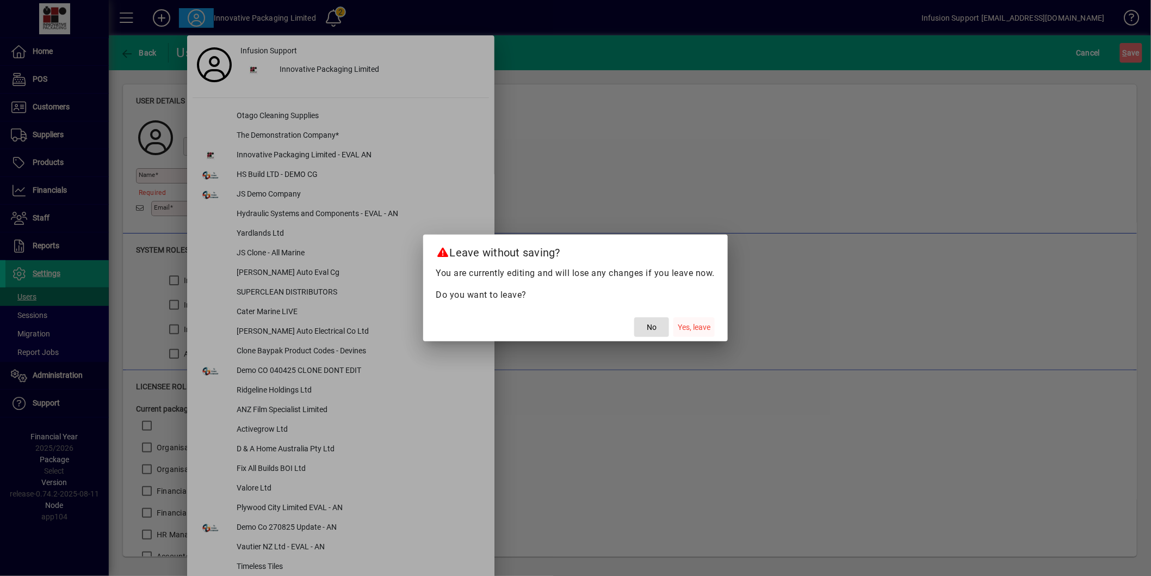
click at [704, 326] on span "Yes, leave" at bounding box center [694, 327] width 33 height 11
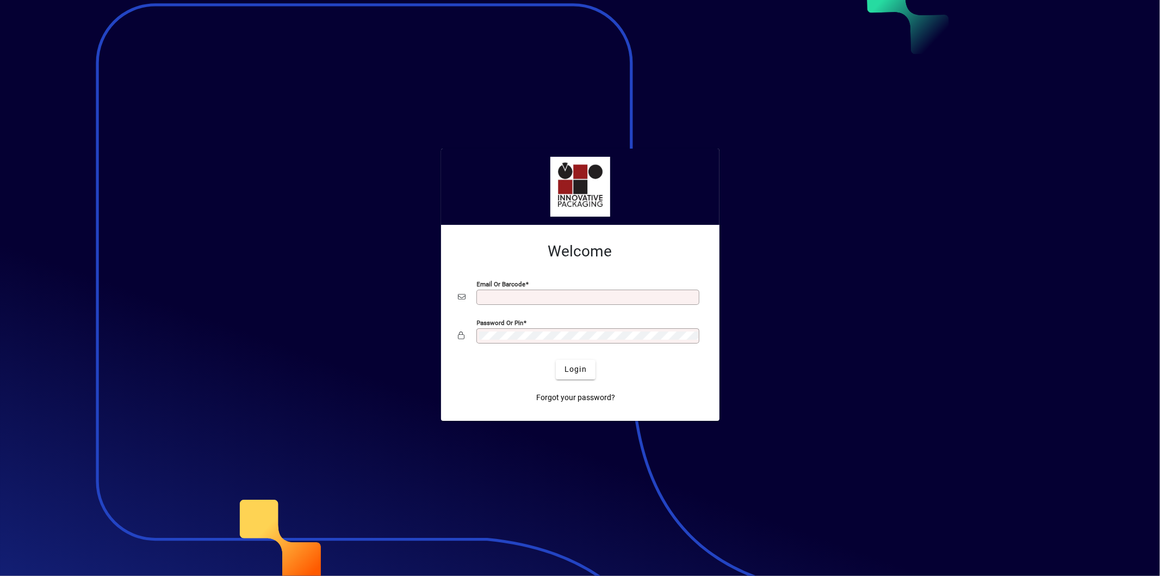
type input "**********"
drag, startPoint x: 596, startPoint y: 363, endPoint x: 589, endPoint y: 366, distance: 7.1
click at [593, 363] on div "Login" at bounding box center [576, 370] width 244 height 20
click at [588, 366] on span "submit" at bounding box center [576, 369] width 40 height 26
